Goal: Transaction & Acquisition: Purchase product/service

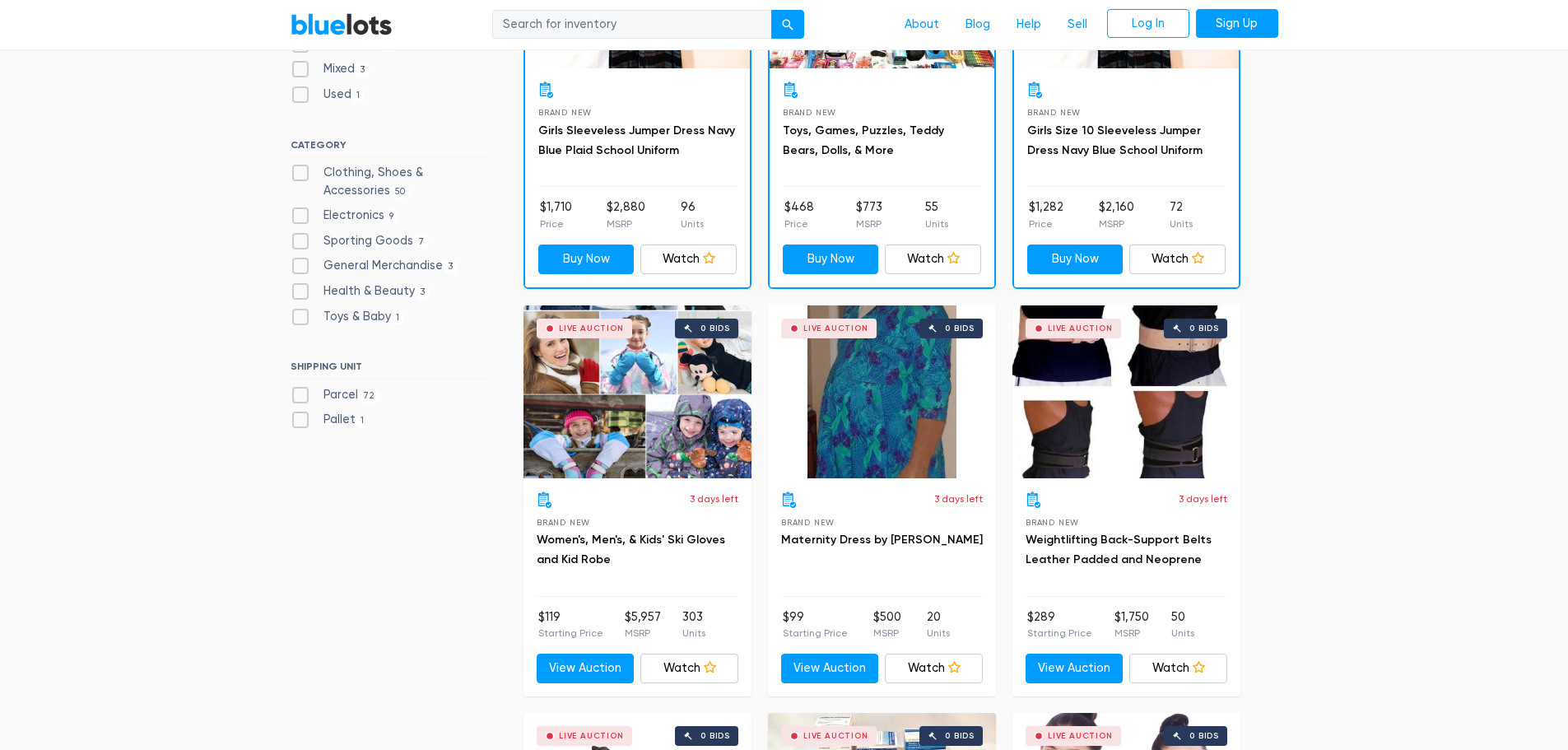
scroll to position [658, 0]
click at [298, 292] on label "Health & Beauty 3" at bounding box center [361, 290] width 140 height 18
click at [298, 292] on Beauty"] "Health & Beauty 3" at bounding box center [296, 286] width 11 height 11
checkbox Beauty"] "true"
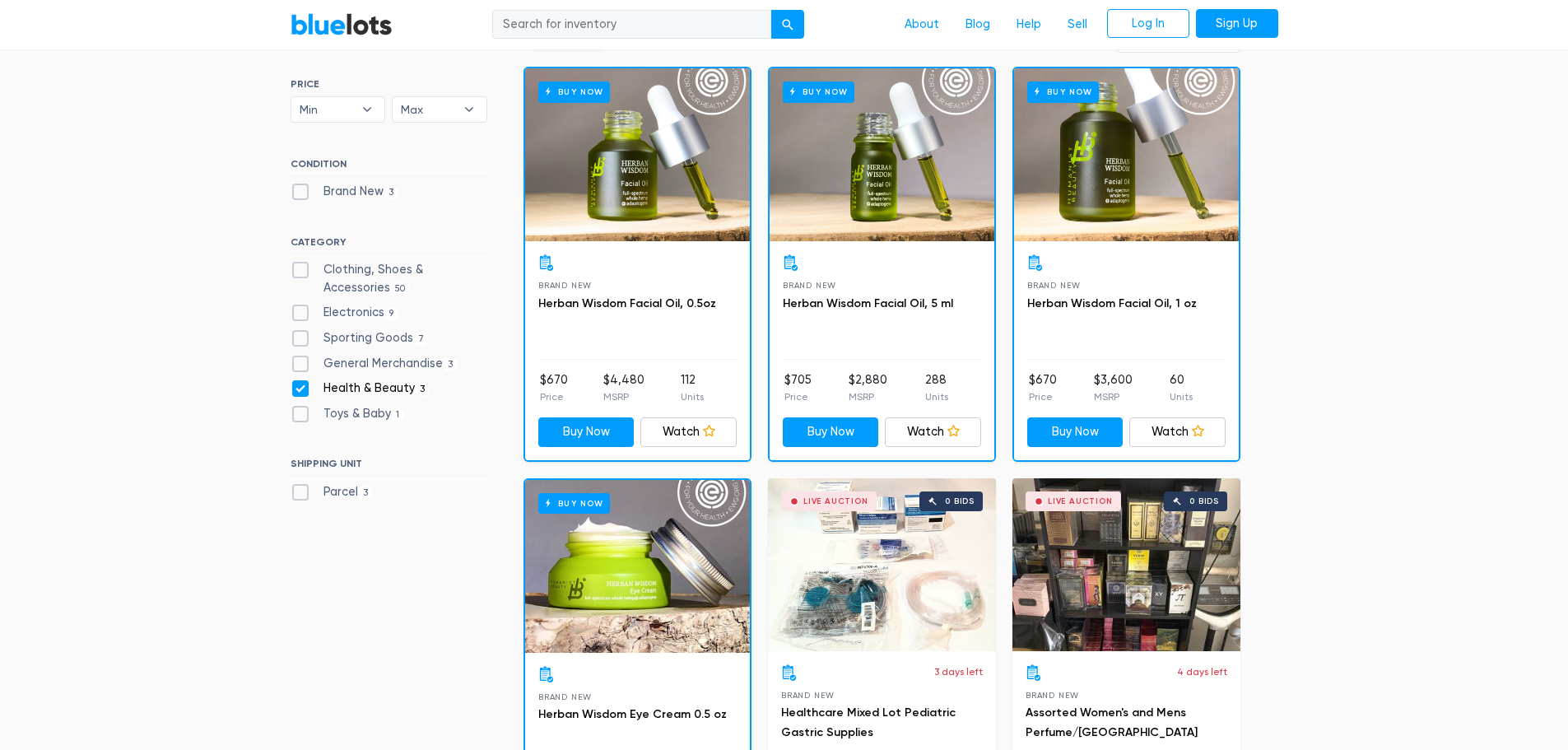
scroll to position [690, 0]
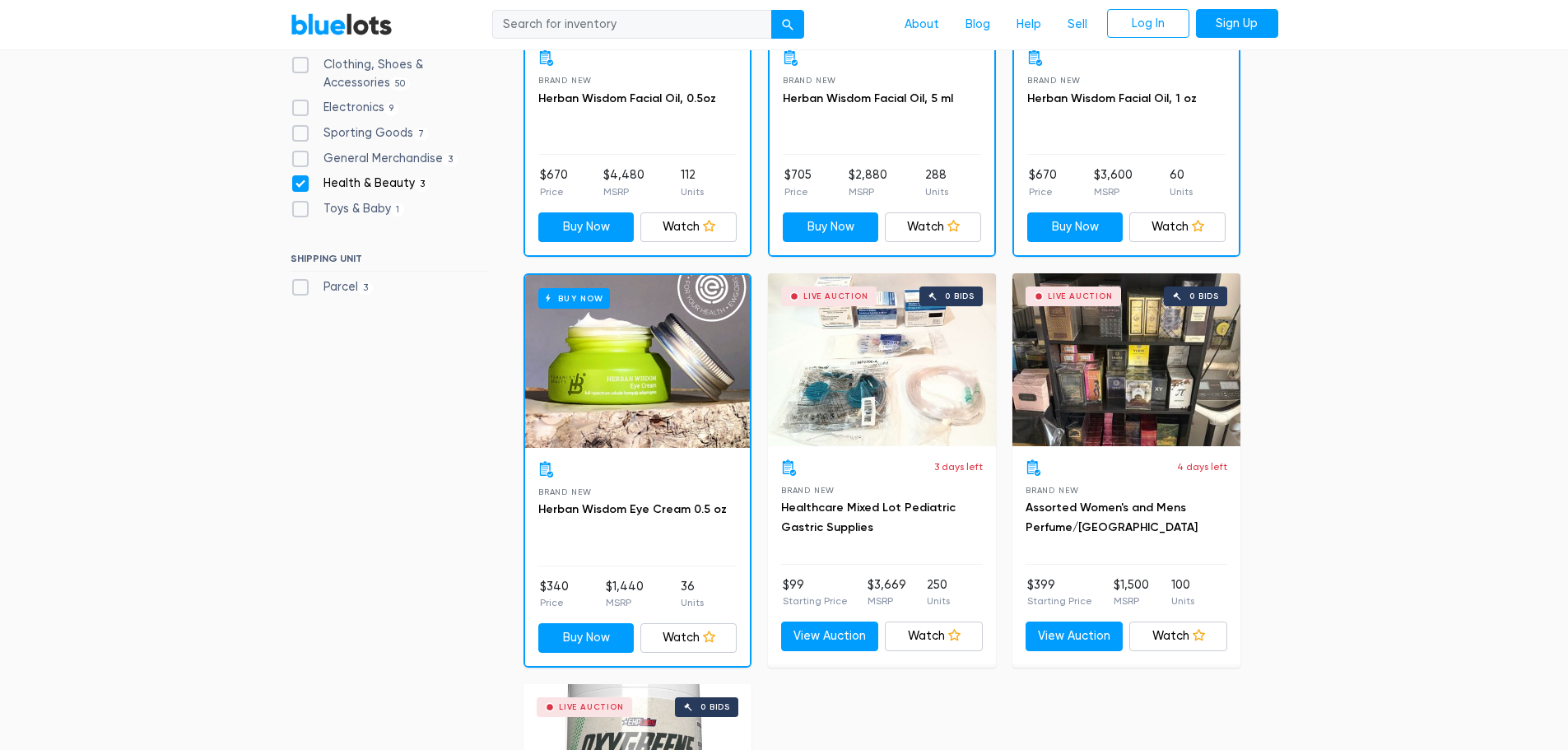
click at [1111, 357] on div "Live Auction 0 bids" at bounding box center [1126, 360] width 228 height 173
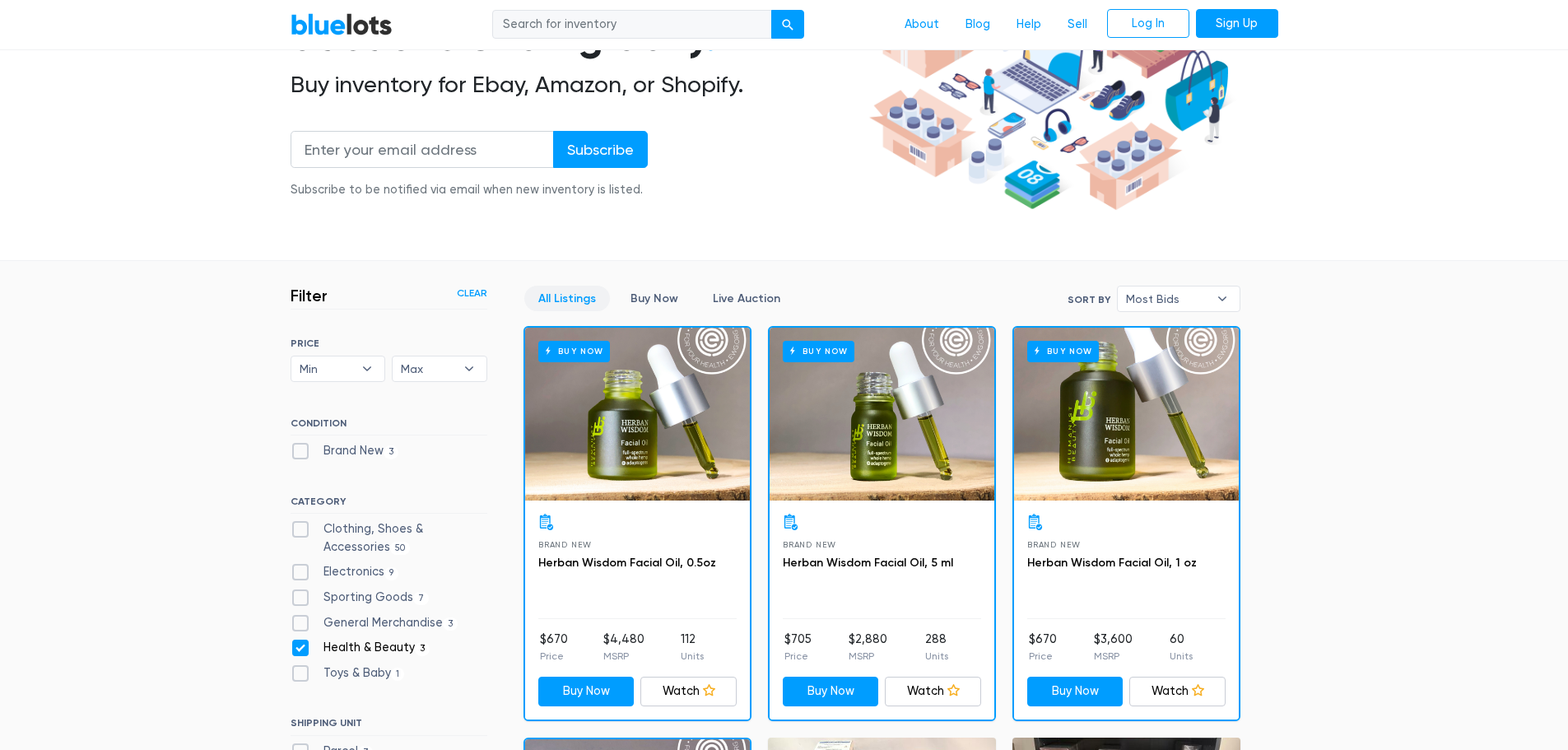
scroll to position [32, 0]
